Goal: Check status: Check status

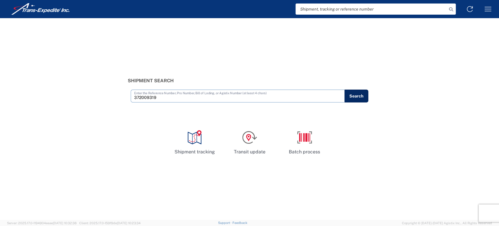
type input "372009319"
click at [359, 96] on button "Search" at bounding box center [357, 96] width 24 height 13
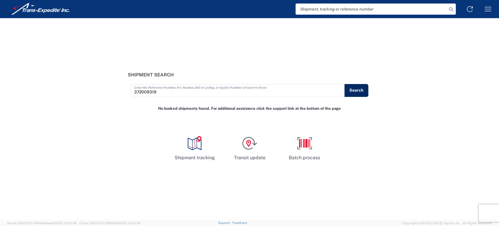
click at [354, 88] on button "Search" at bounding box center [357, 90] width 24 height 13
click at [353, 89] on button "Search" at bounding box center [357, 90] width 24 height 13
click at [367, 7] on input "search" at bounding box center [372, 9] width 152 height 11
paste input "372009319"
type input "372009319"
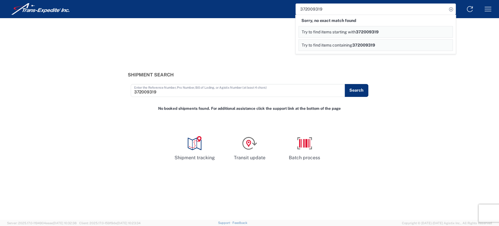
drag, startPoint x: 331, startPoint y: 6, endPoint x: 177, endPoint y: 3, distance: 153.9
click at [177, 3] on div "372009319 Sorry, no exact match found Try to find items starting with 372009319…" at bounding box center [296, 9] width 403 height 14
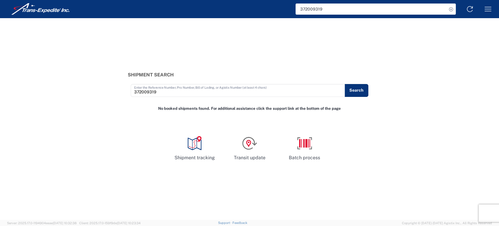
click at [396, 55] on div "Shipment Search 372009319 Enter the Reference Number, Pro Number, Bill of Ladin…" at bounding box center [249, 119] width 499 height 202
